Goal: Transaction & Acquisition: Purchase product/service

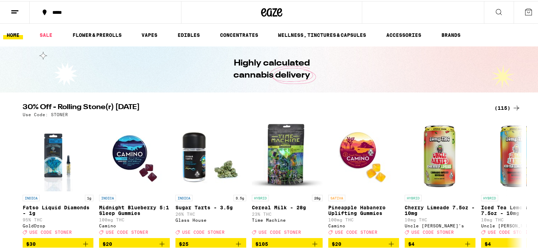
click at [502, 109] on div "(115)" at bounding box center [508, 107] width 26 height 8
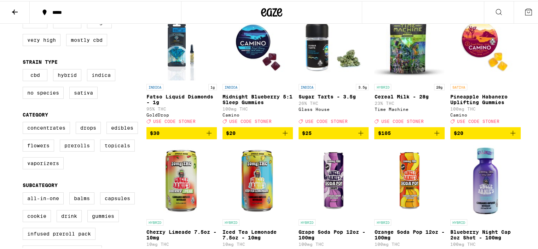
scroll to position [142, 0]
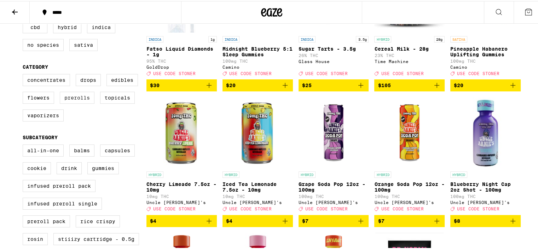
click at [76, 102] on label "Prerolls" at bounding box center [77, 97] width 35 height 12
click at [24, 74] on input "Prerolls" at bounding box center [24, 74] width 0 height 0
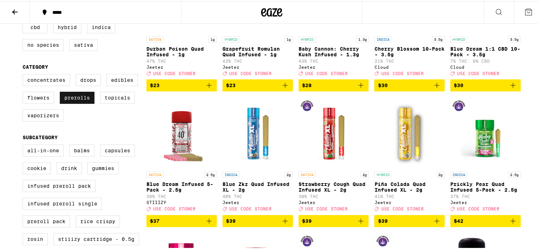
click at [83, 99] on label "Prerolls" at bounding box center [77, 97] width 35 height 12
click at [24, 74] on input "Prerolls" at bounding box center [24, 74] width 0 height 0
checkbox input "false"
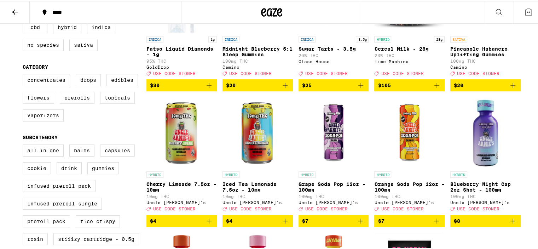
click at [42, 226] on label "Preroll Pack" at bounding box center [46, 220] width 47 height 12
click at [24, 145] on input "Preroll Pack" at bounding box center [24, 144] width 0 height 0
checkbox input "true"
